Goal: Complete application form

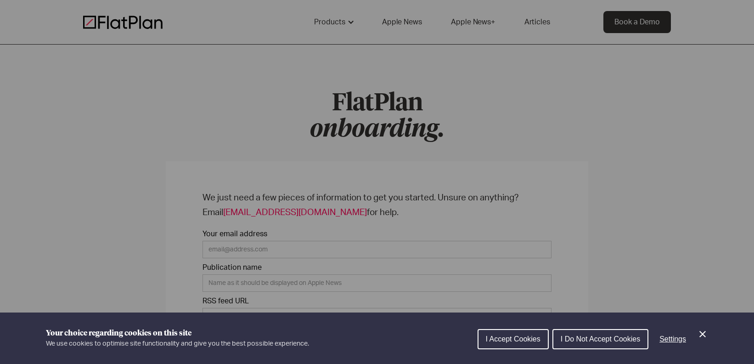
click at [704, 330] on icon "Close Cookie Control" at bounding box center [702, 333] width 11 height 11
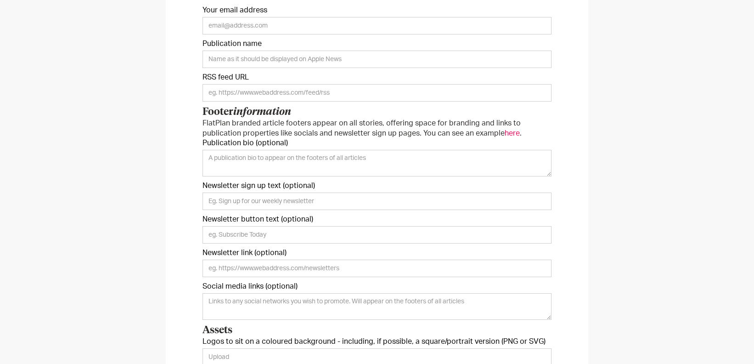
scroll to position [225, 0]
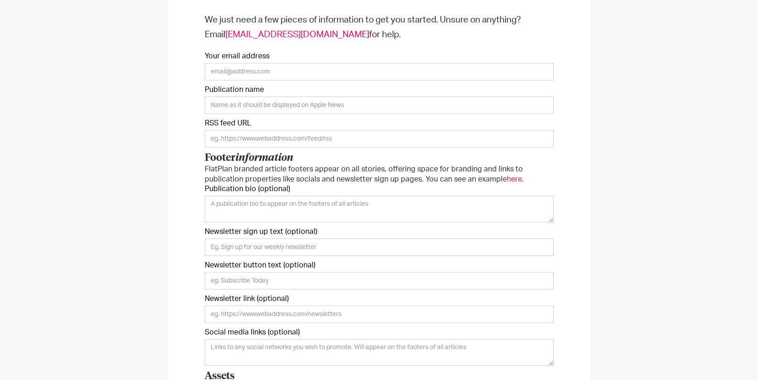
scroll to position [179, 0]
click at [432, 117] on label "RSS feed URL" at bounding box center [379, 121] width 349 height 9
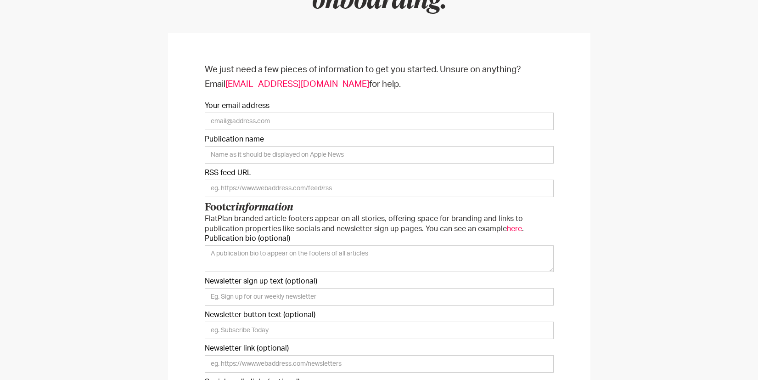
scroll to position [122, 0]
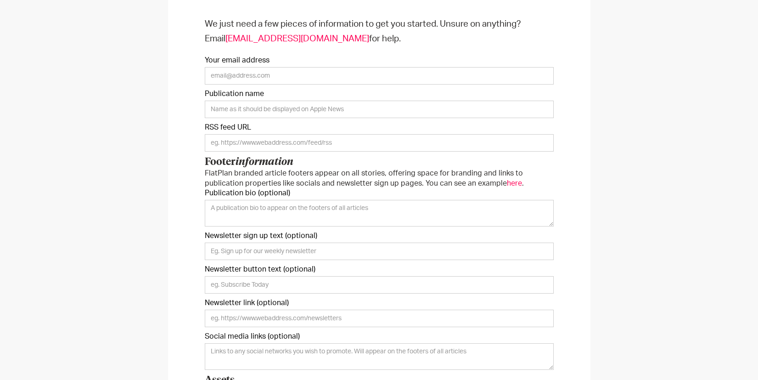
click at [462, 192] on form "We just need a few pieces of information to get you started. Unsure on anything…" at bounding box center [379, 289] width 349 height 544
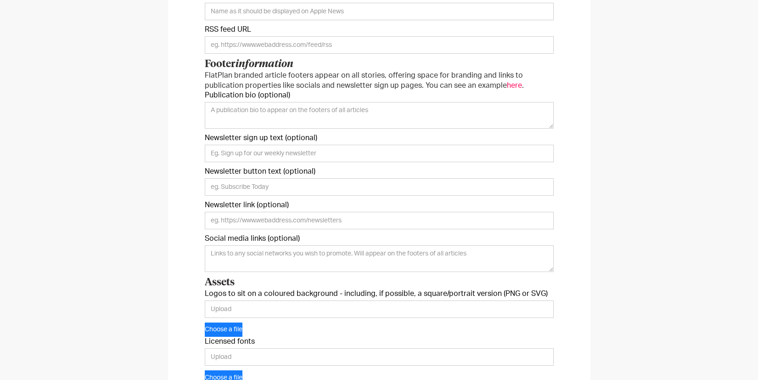
scroll to position [299, 0]
